Goal: Information Seeking & Learning: Understand process/instructions

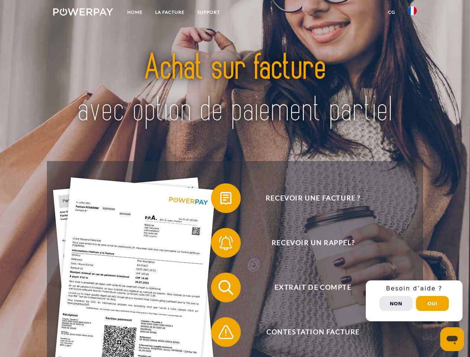
click at [83, 13] on img at bounding box center [83, 11] width 60 height 7
click at [413, 13] on img at bounding box center [412, 10] width 9 height 9
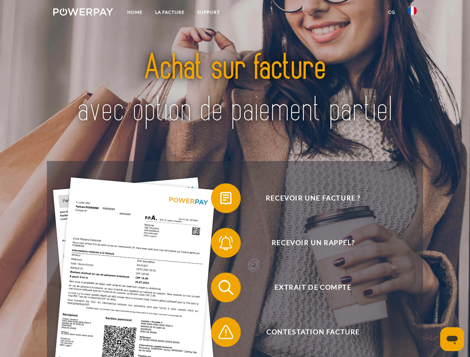
click at [392, 12] on link "CG" at bounding box center [392, 12] width 20 height 13
click at [220, 200] on span at bounding box center [214, 198] width 37 height 37
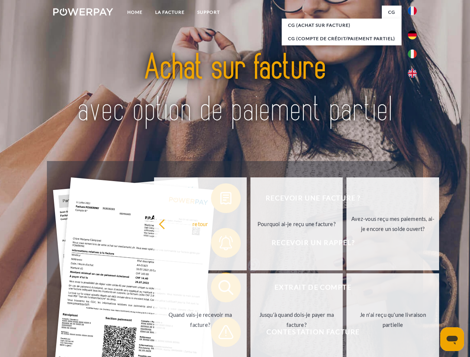
click at [220, 245] on link "retour" at bounding box center [200, 224] width 93 height 93
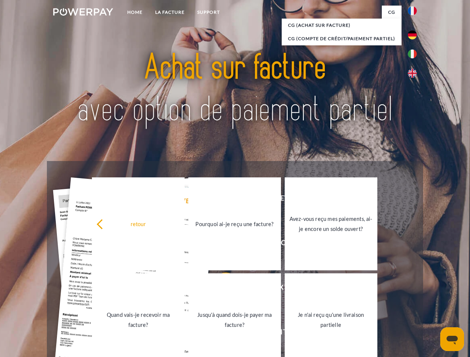
click at [220, 289] on link "Jusqu'à quand dois-je payer ma facture?" at bounding box center [234, 320] width 93 height 93
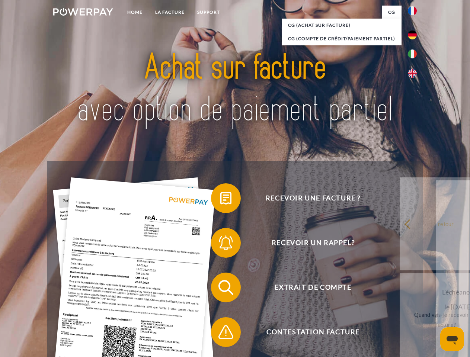
click at [220, 334] on div "Recevoir une facture ? Recevoir un rappel? Extrait de compte retour" at bounding box center [235, 310] width 376 height 298
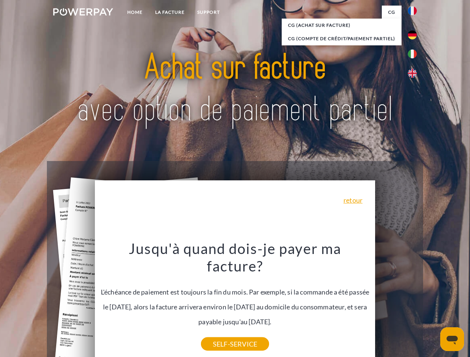
click at [414, 301] on div "Recevoir une facture ? Recevoir un rappel? Extrait de compte retour" at bounding box center [235, 310] width 376 height 298
click at [396, 303] on span "Extrait de compte" at bounding box center [313, 288] width 182 height 30
click at [433, 304] on header "Home LA FACTURE Support" at bounding box center [235, 257] width 470 height 514
